Goal: Information Seeking & Learning: Check status

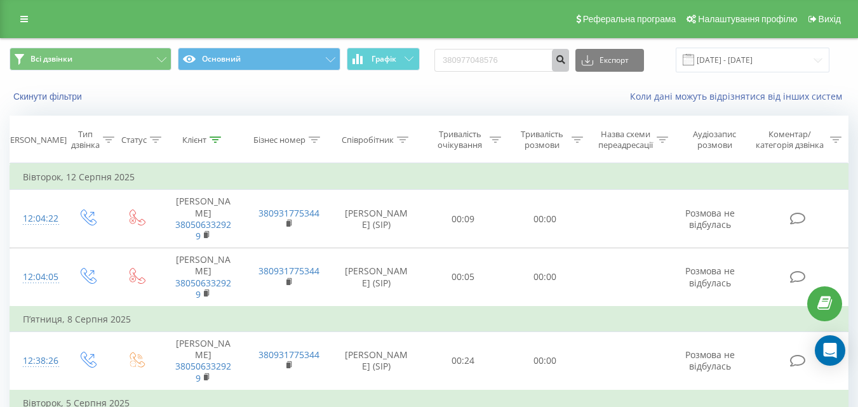
type input "380977048576"
click at [569, 65] on button "submit" at bounding box center [560, 60] width 17 height 23
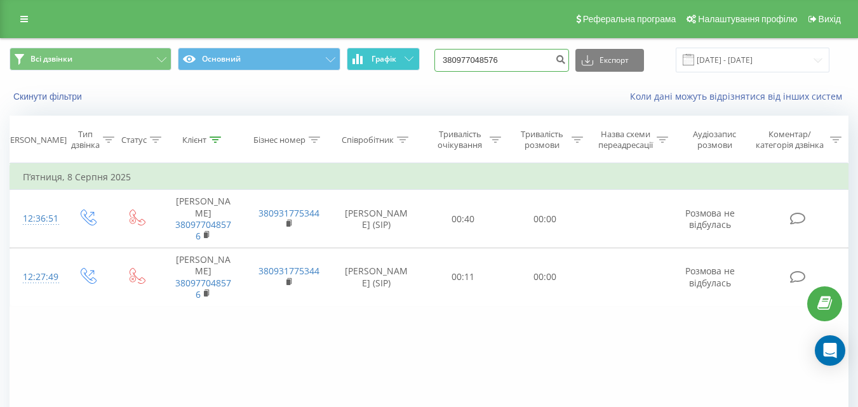
drag, startPoint x: 518, startPoint y: 62, endPoint x: 354, endPoint y: 66, distance: 164.0
click at [349, 66] on div "Всі дзвінки Основний Графік 380977048576 Експорт .csv .xls .xlsx 19.05.2025 - 1…" at bounding box center [429, 60] width 839 height 25
paste input "676176493"
type input "380676176493"
click at [569, 64] on button "submit" at bounding box center [560, 60] width 17 height 23
